Goal: Information Seeking & Learning: Learn about a topic

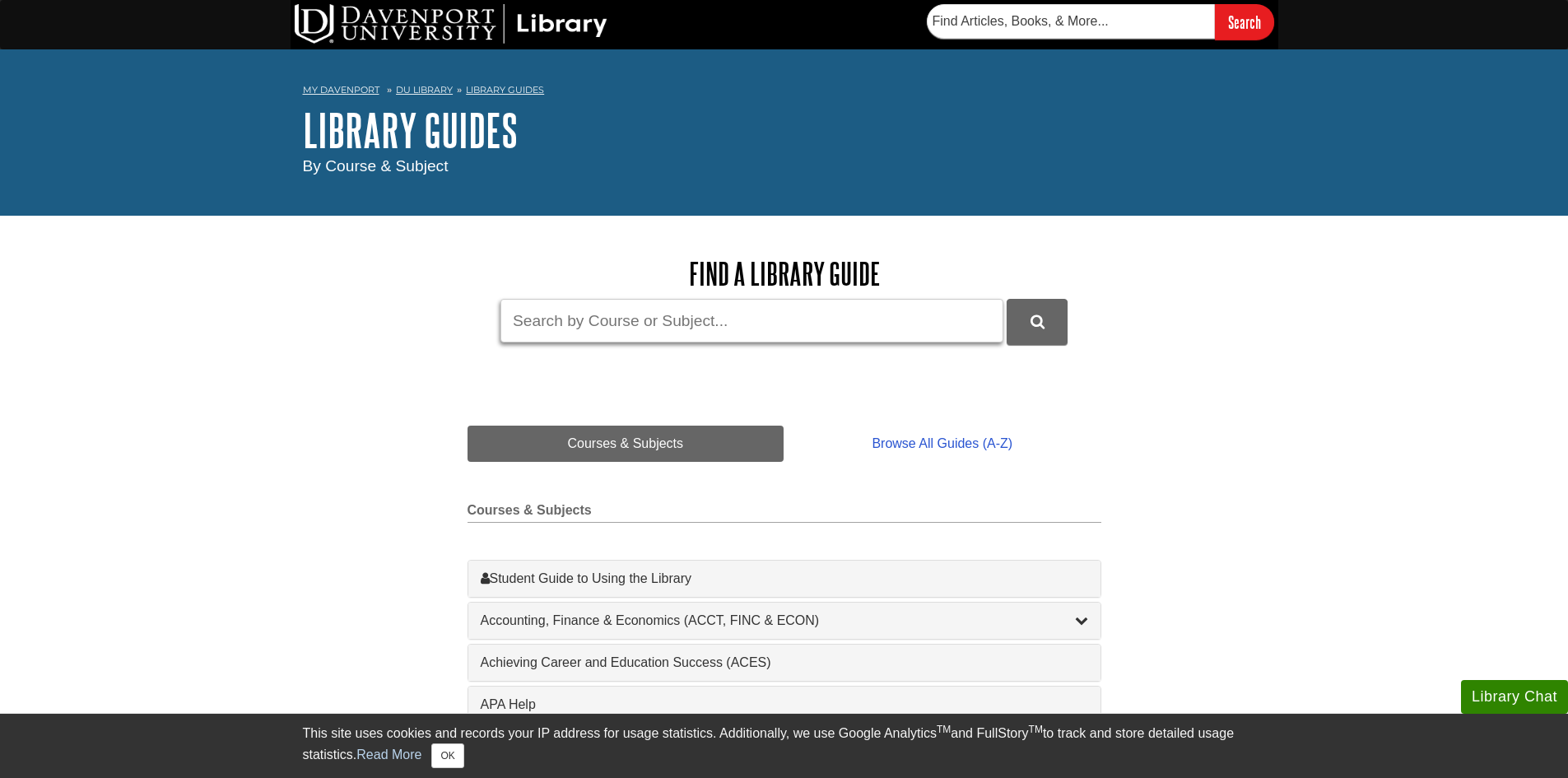
click at [633, 319] on input "Guide Search Terms" at bounding box center [752, 321] width 503 height 43
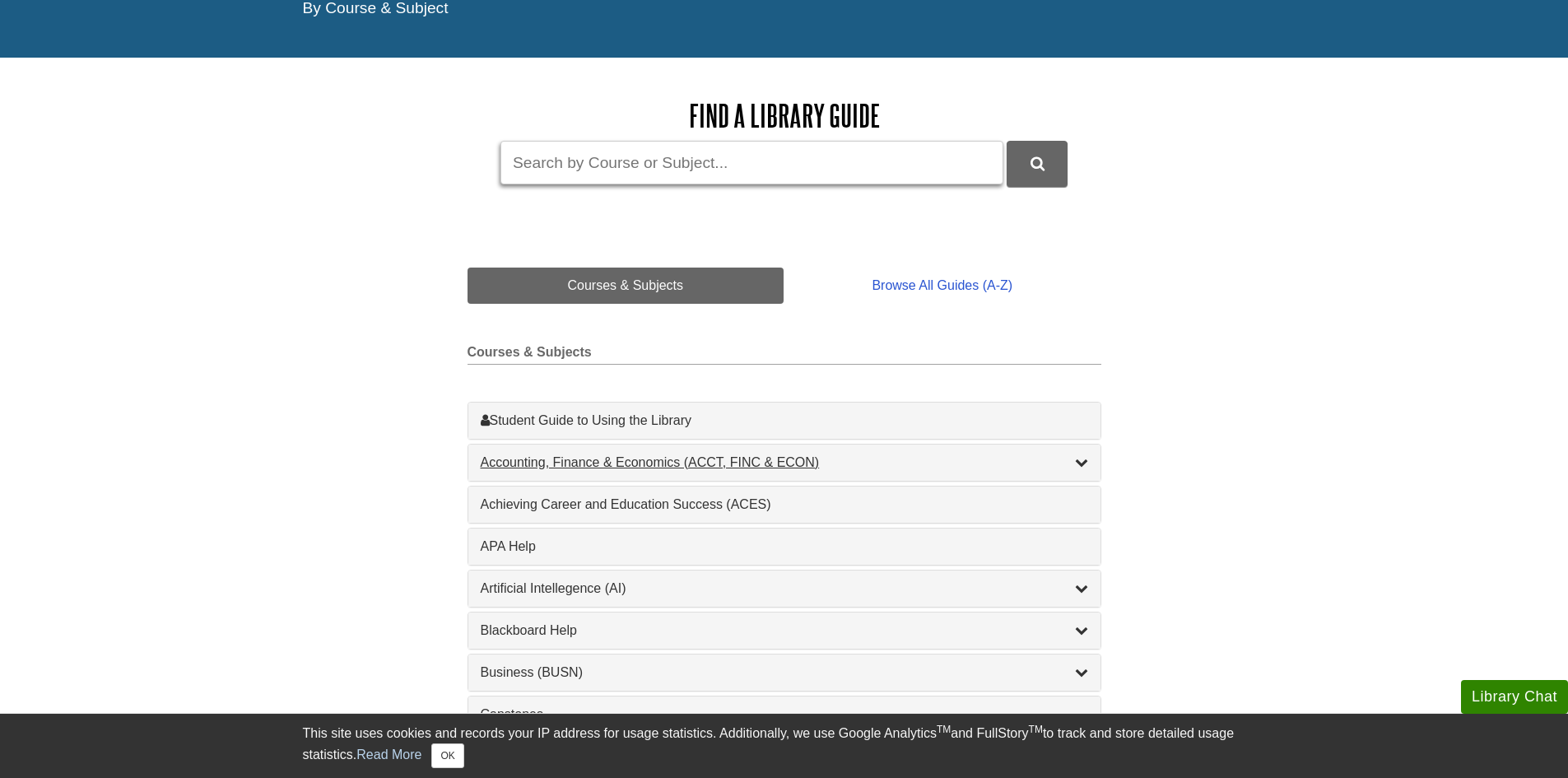
scroll to position [165, 0]
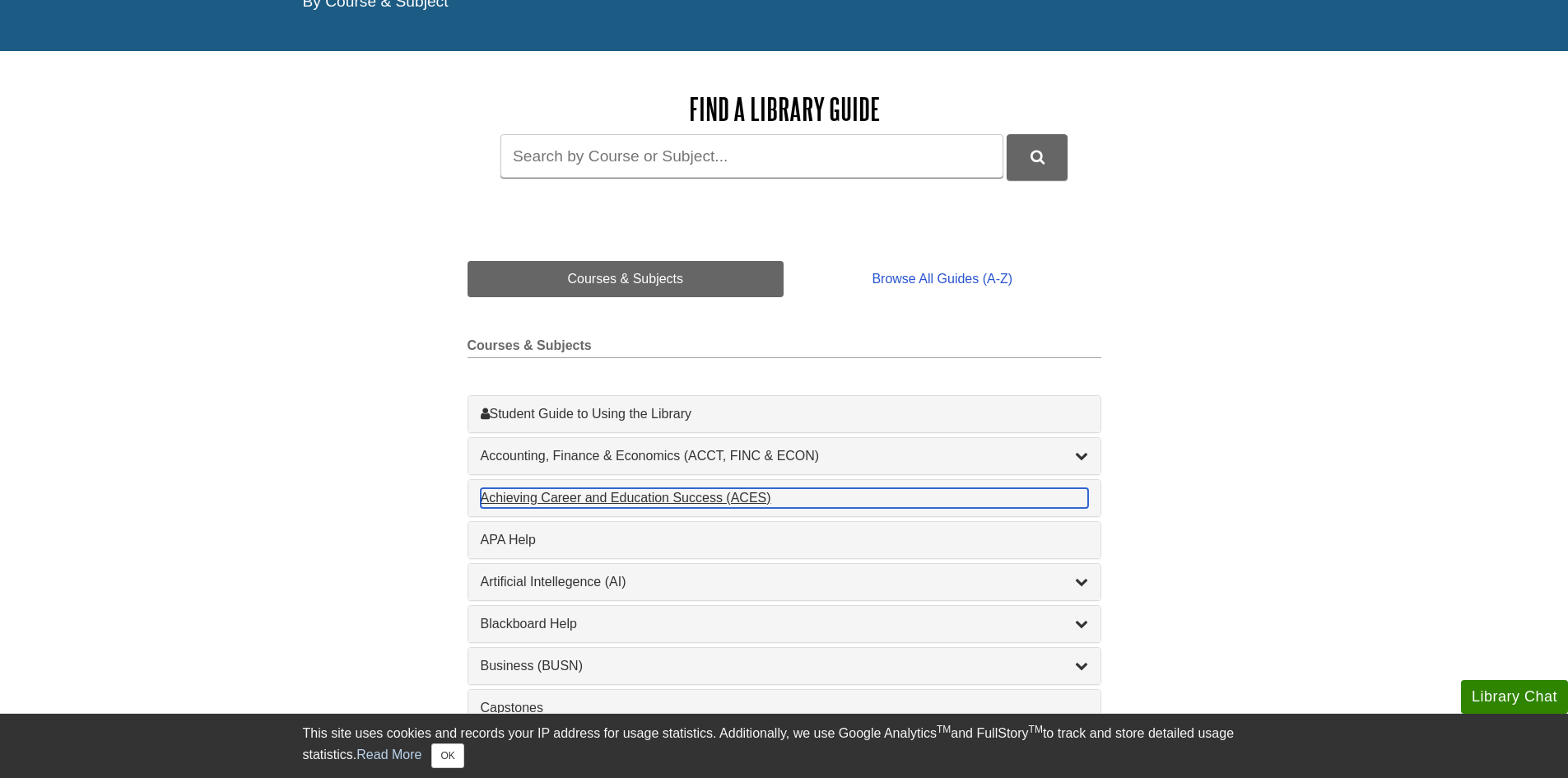
click at [606, 497] on div "Achieving Career and Education Success (ACES) , 1 guides" at bounding box center [785, 498] width 608 height 20
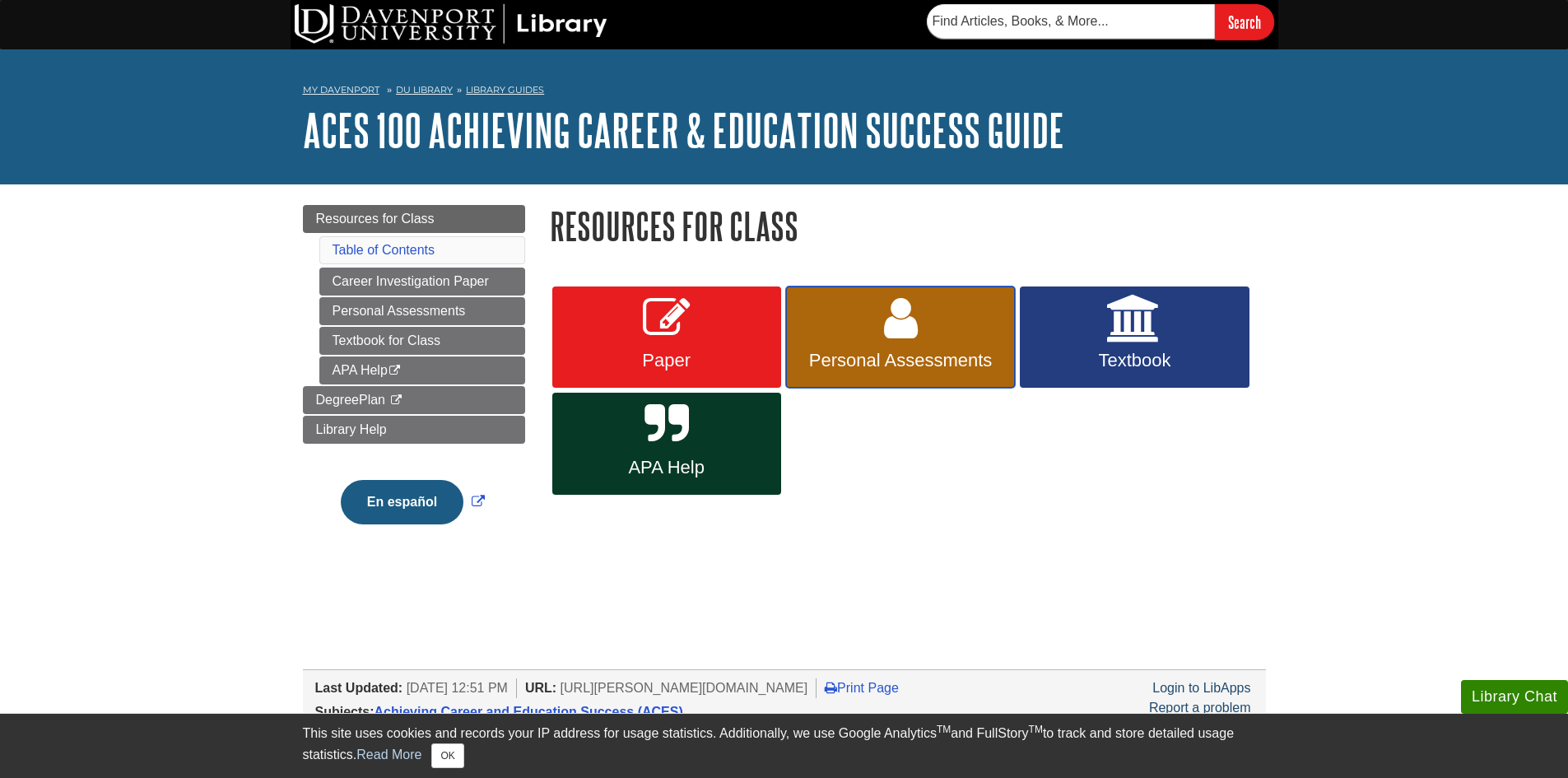
click at [885, 311] on icon at bounding box center [901, 318] width 34 height 48
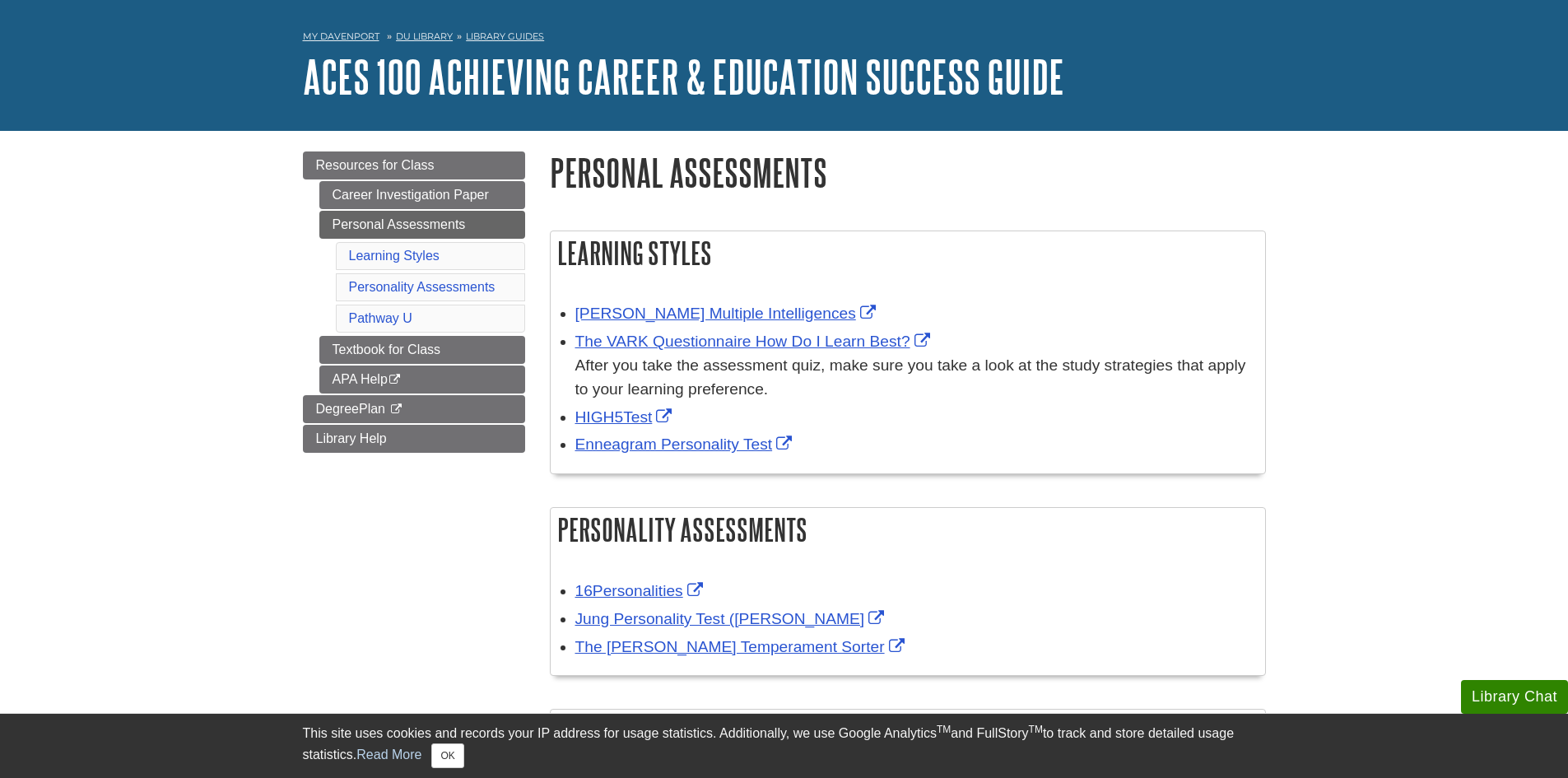
scroll to position [82, 0]
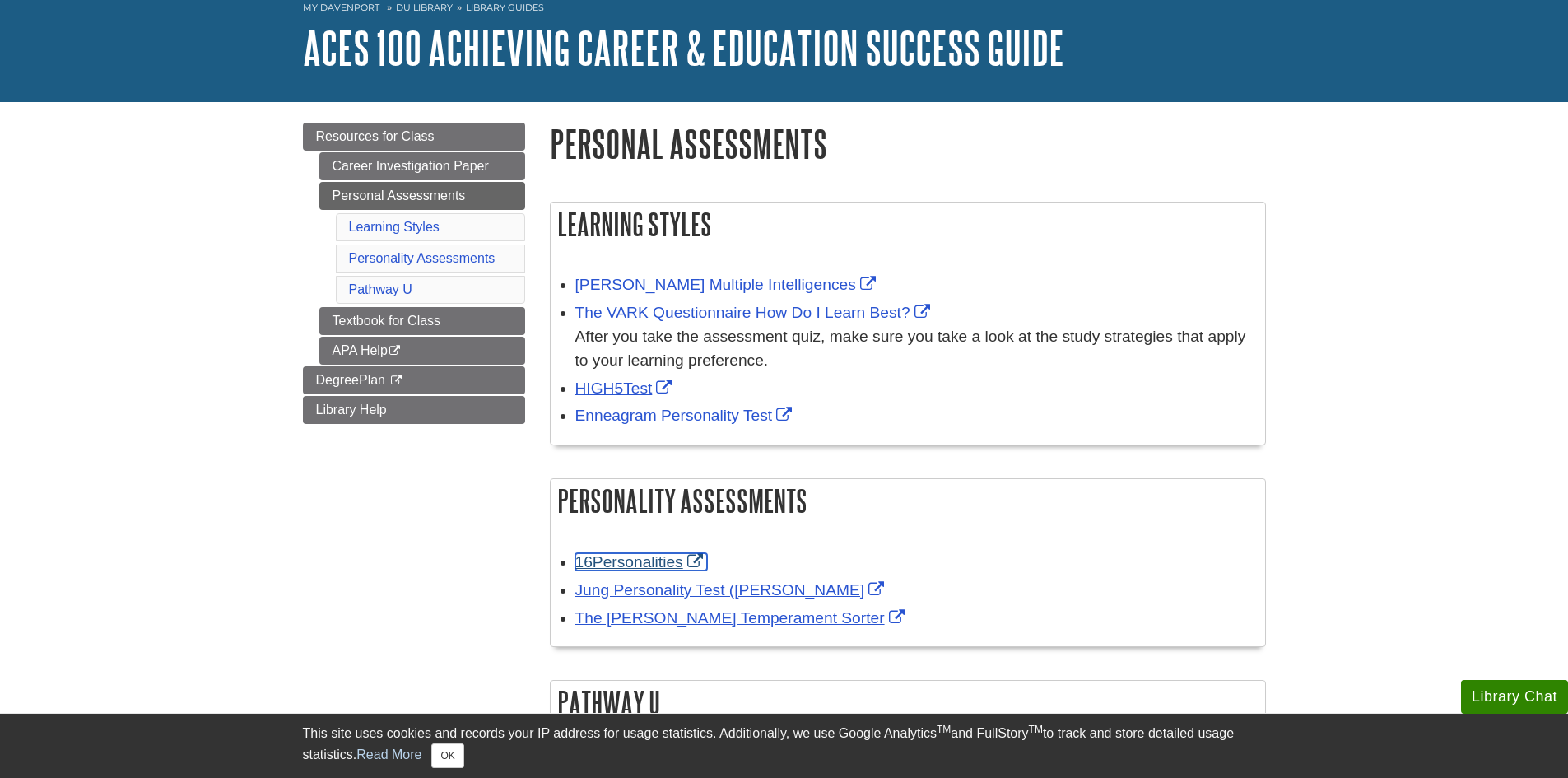
click at [644, 567] on link "16Personalities" at bounding box center [642, 561] width 132 height 17
